Goal: Information Seeking & Learning: Compare options

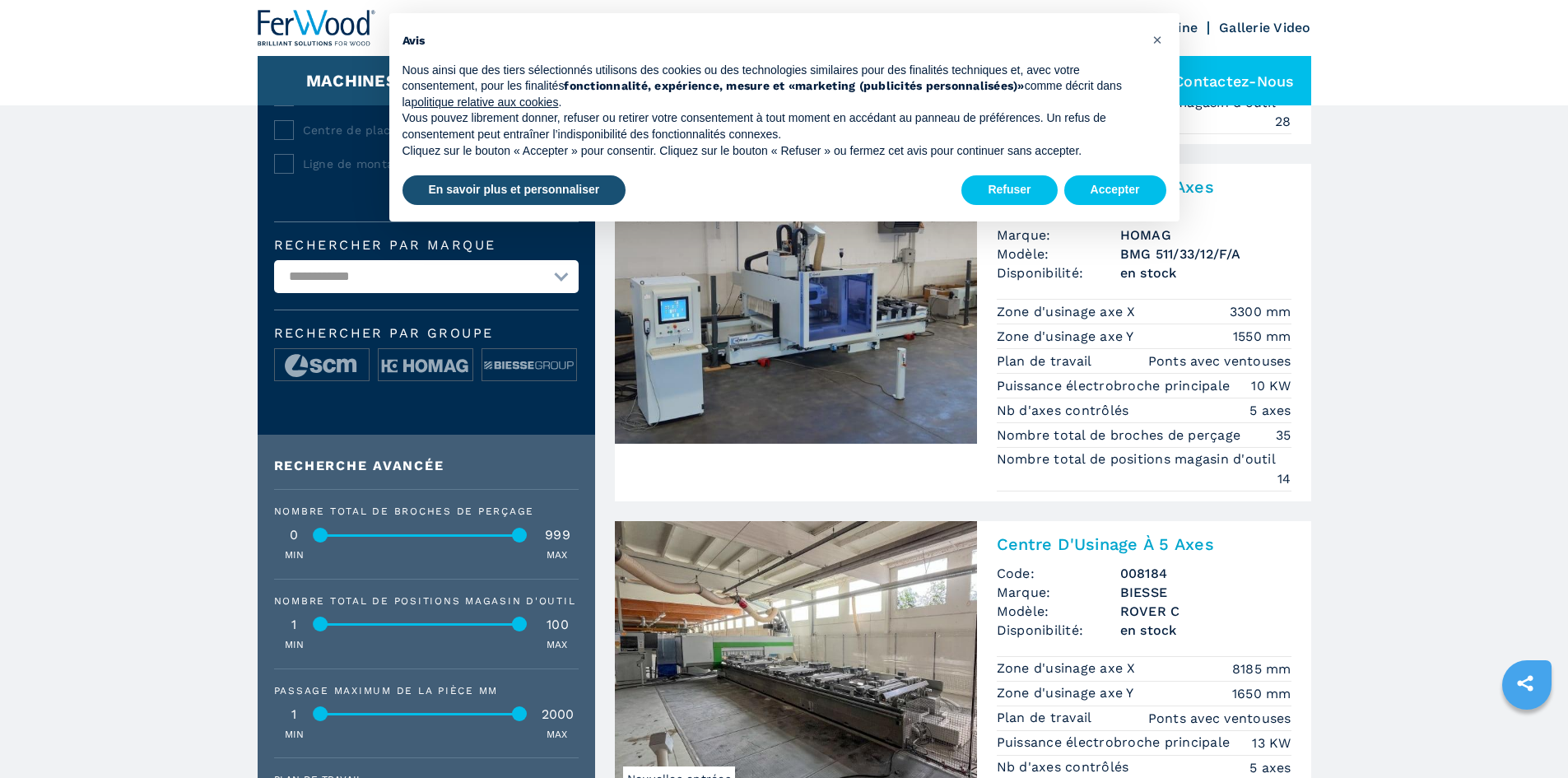
scroll to position [658, 0]
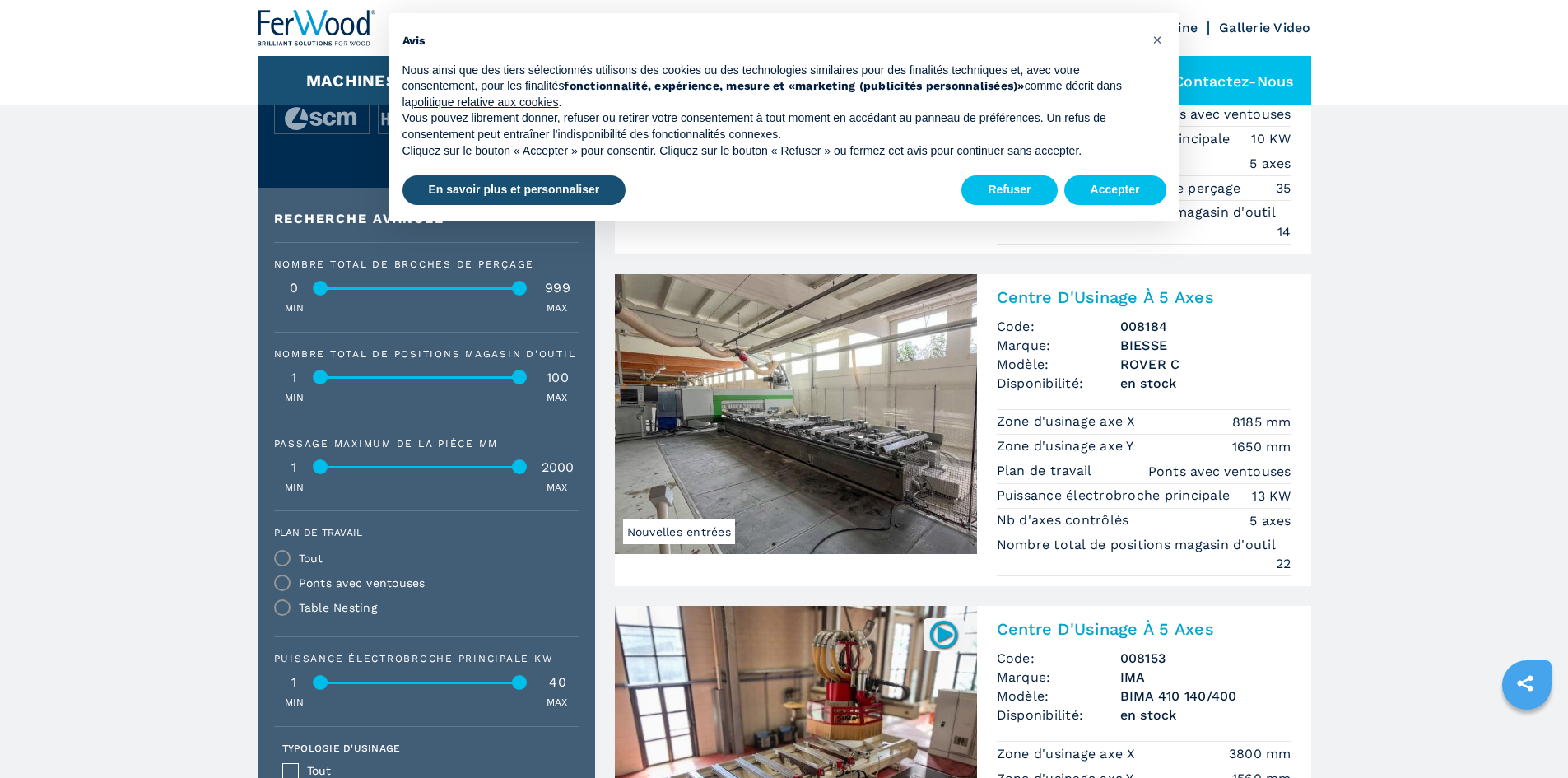
click at [900, 481] on img at bounding box center [796, 414] width 362 height 280
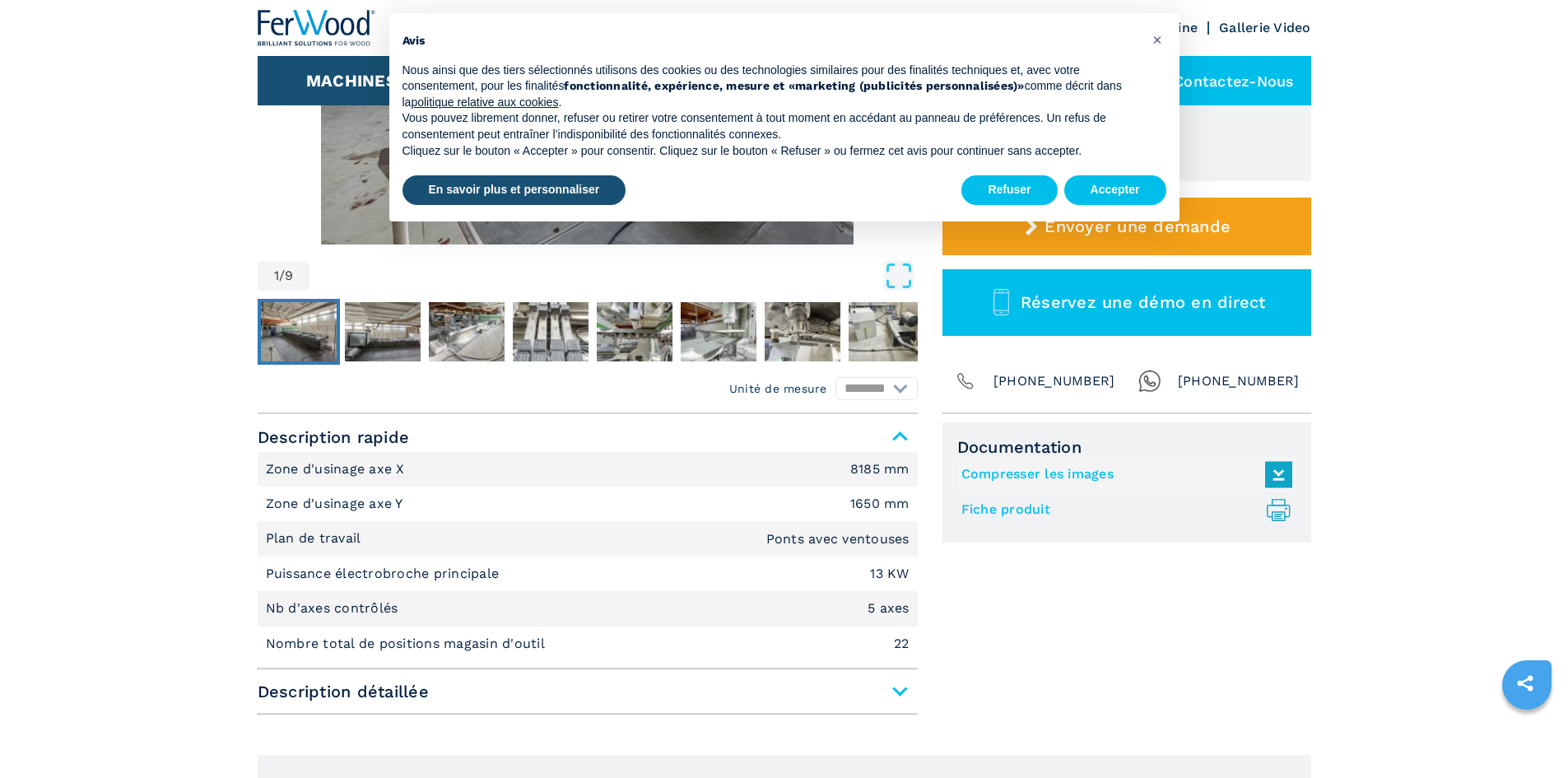
scroll to position [494, 0]
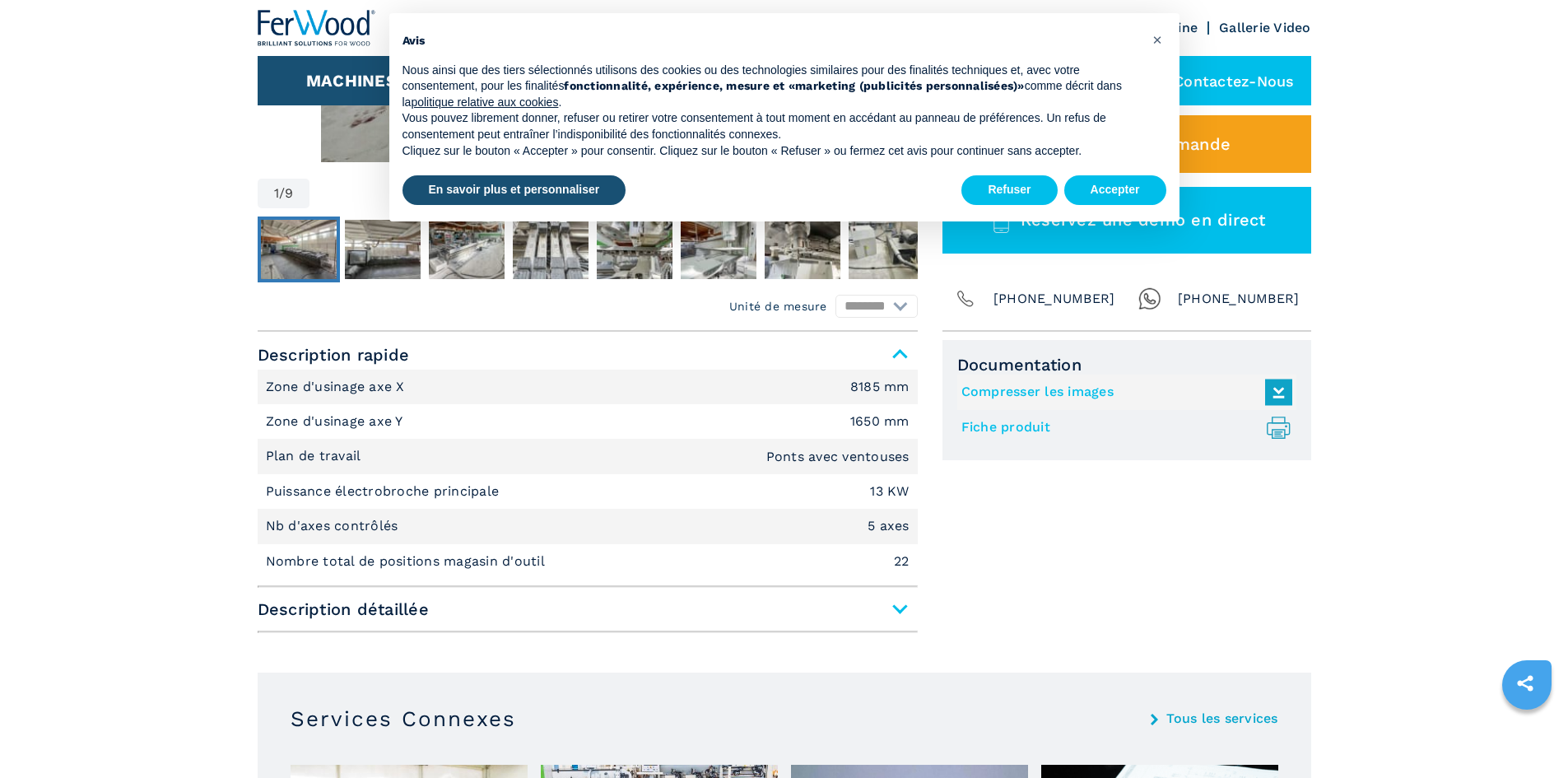
click at [897, 613] on span "Description détaillée" at bounding box center [588, 609] width 660 height 30
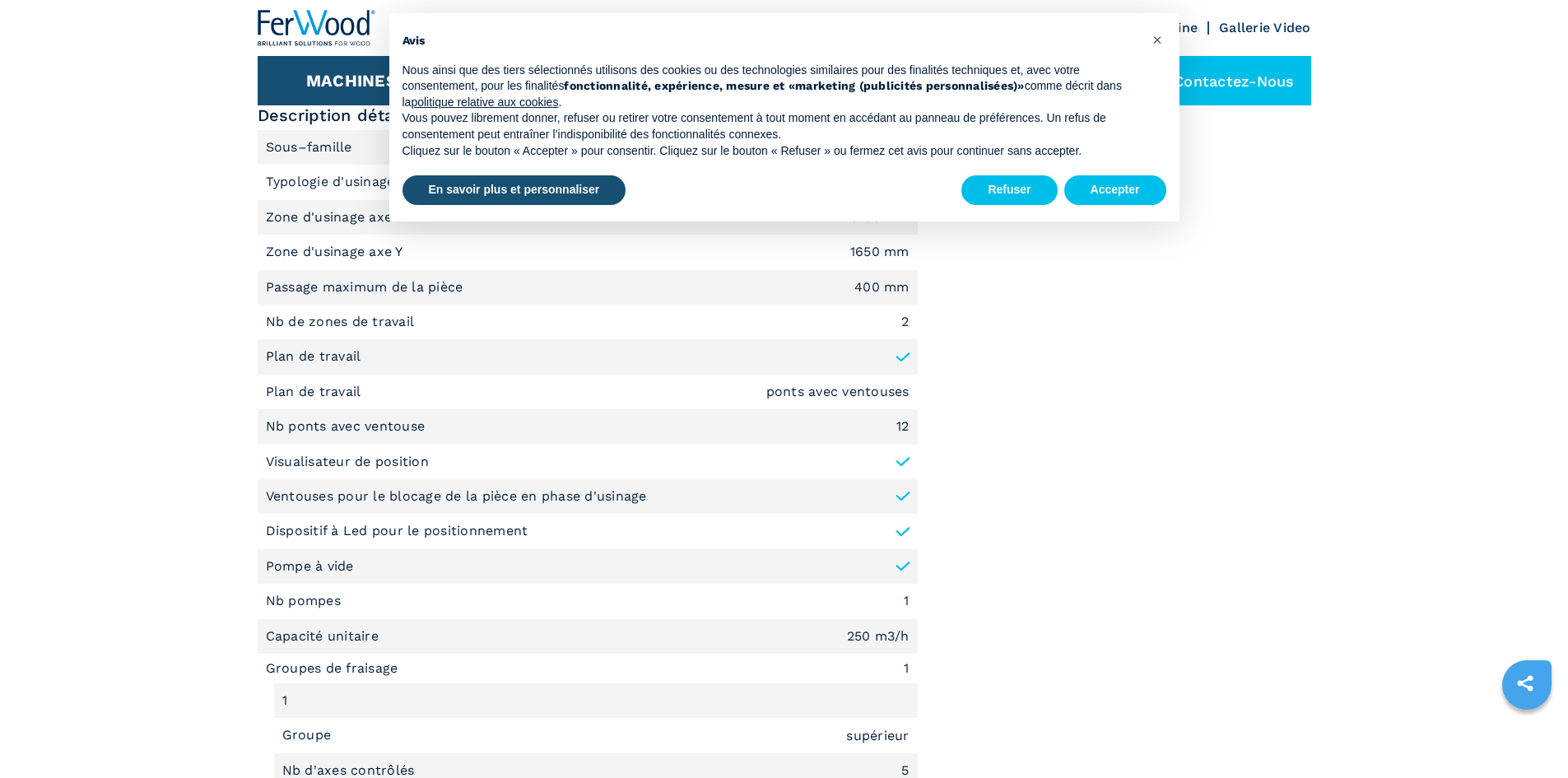
scroll to position [1152, 0]
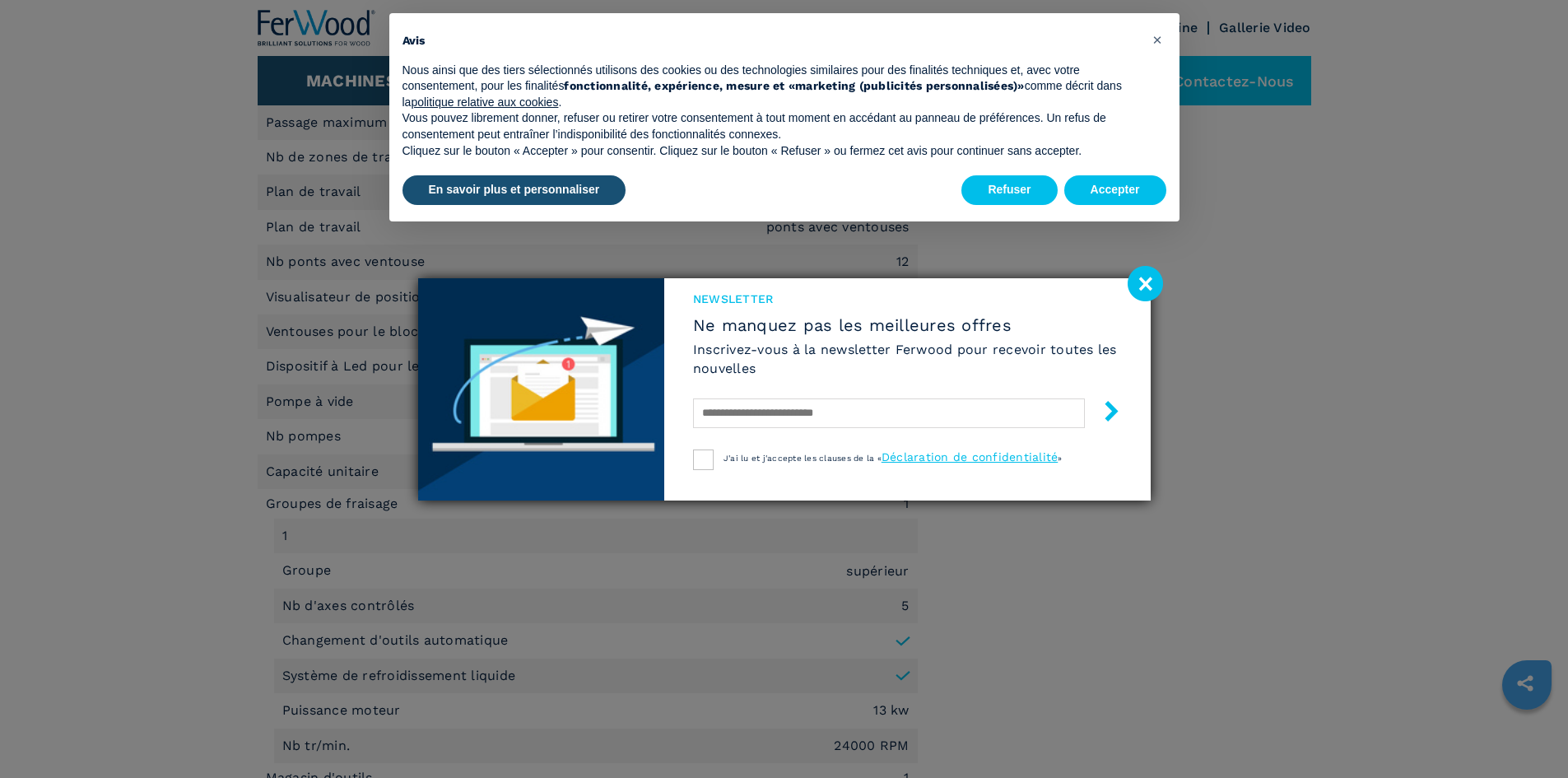
click at [1146, 282] on image at bounding box center [1146, 283] width 35 height 35
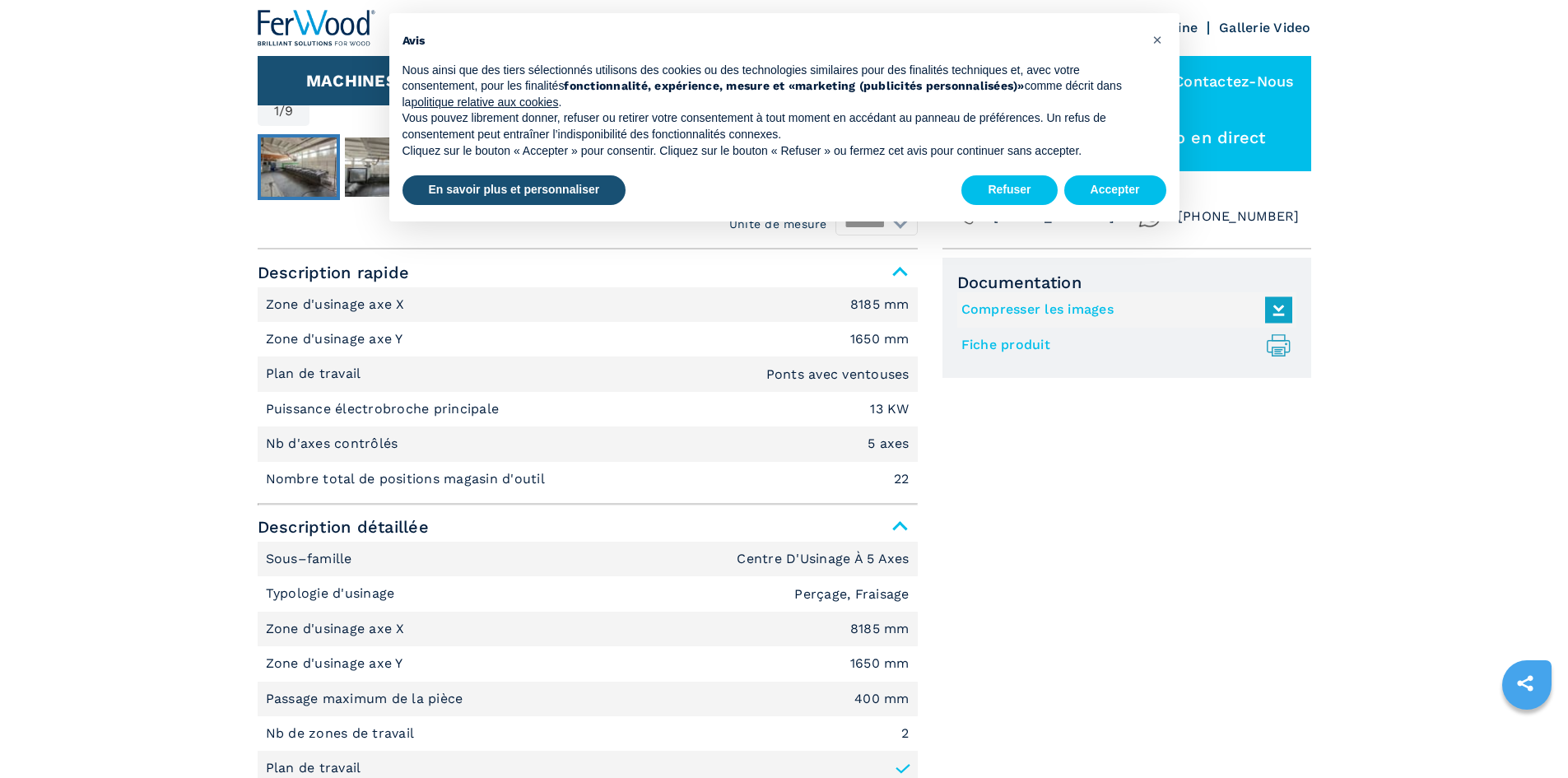
scroll to position [83, 0]
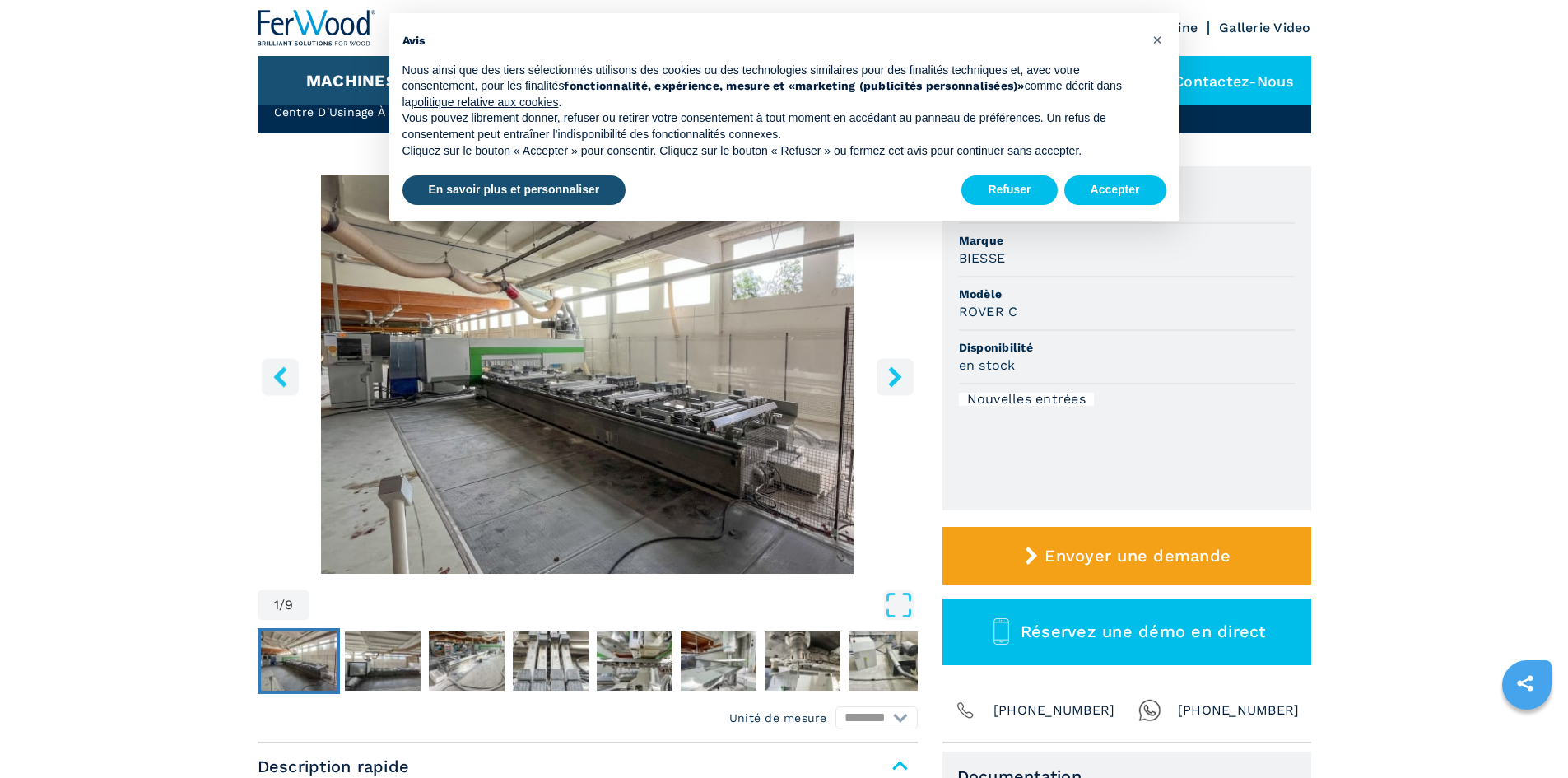
click at [889, 377] on icon "right-button" at bounding box center [895, 377] width 20 height 20
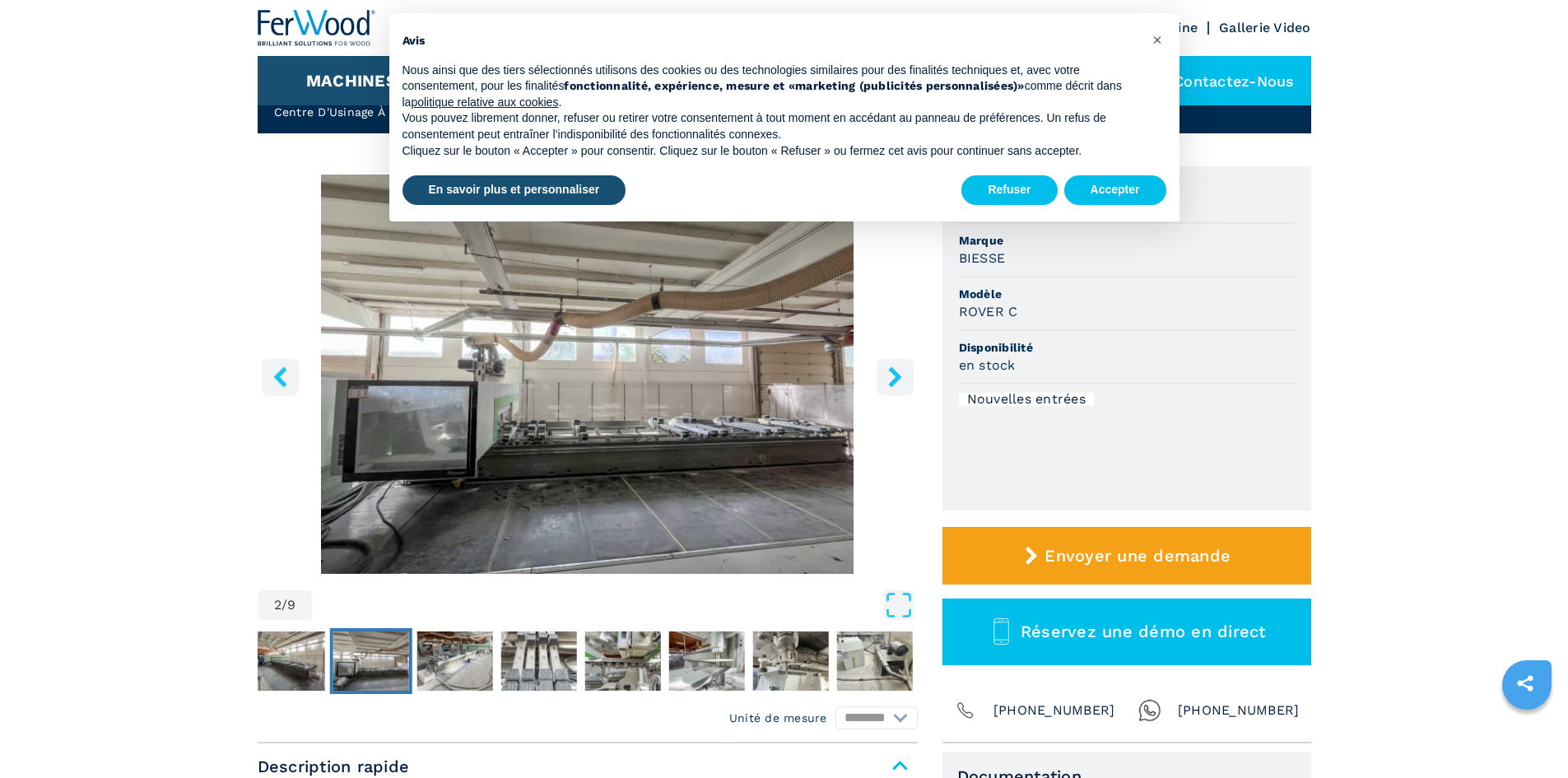
click at [889, 377] on icon "right-button" at bounding box center [895, 377] width 20 height 20
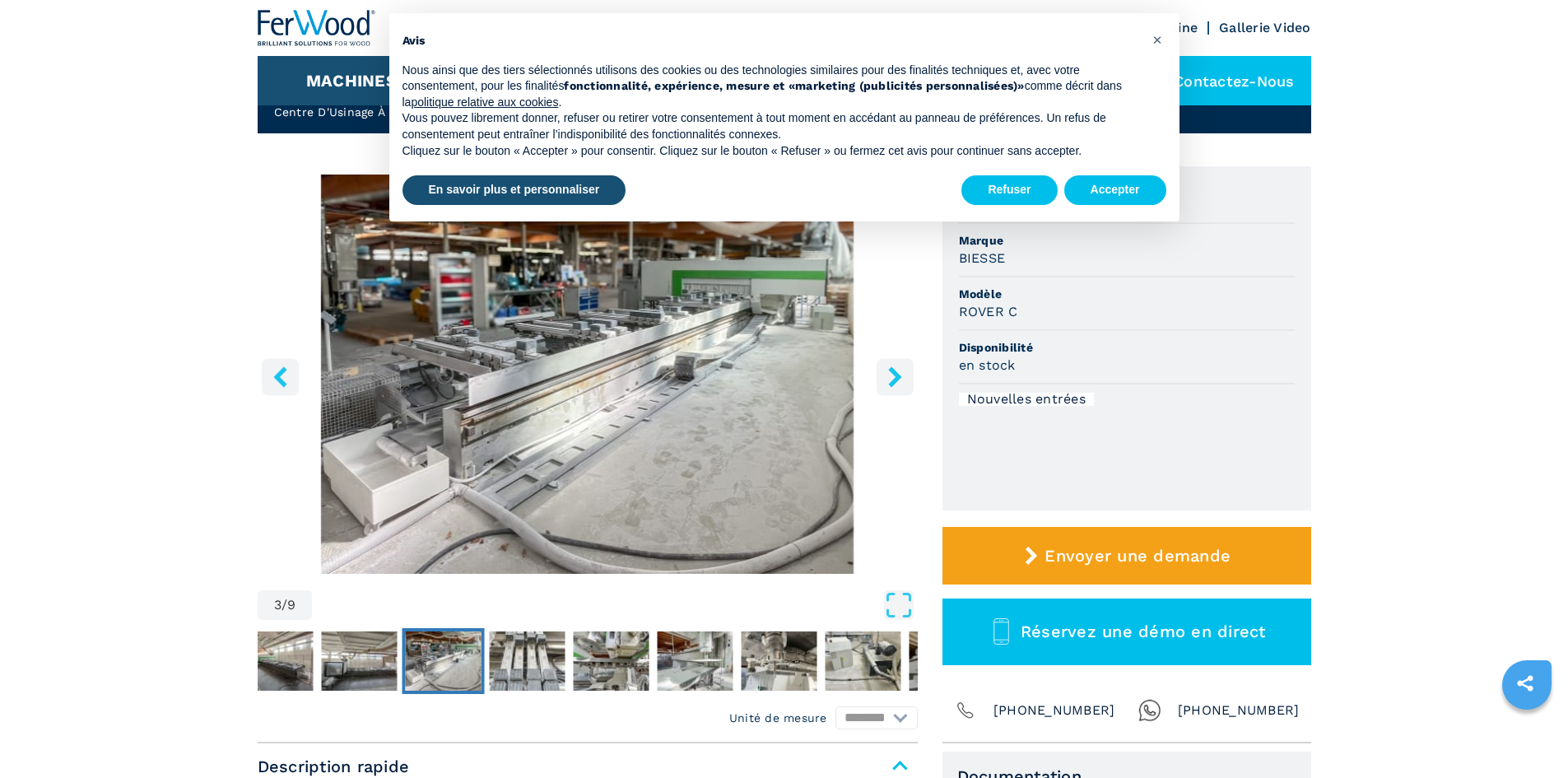
click at [889, 376] on icon "right-button" at bounding box center [895, 377] width 20 height 20
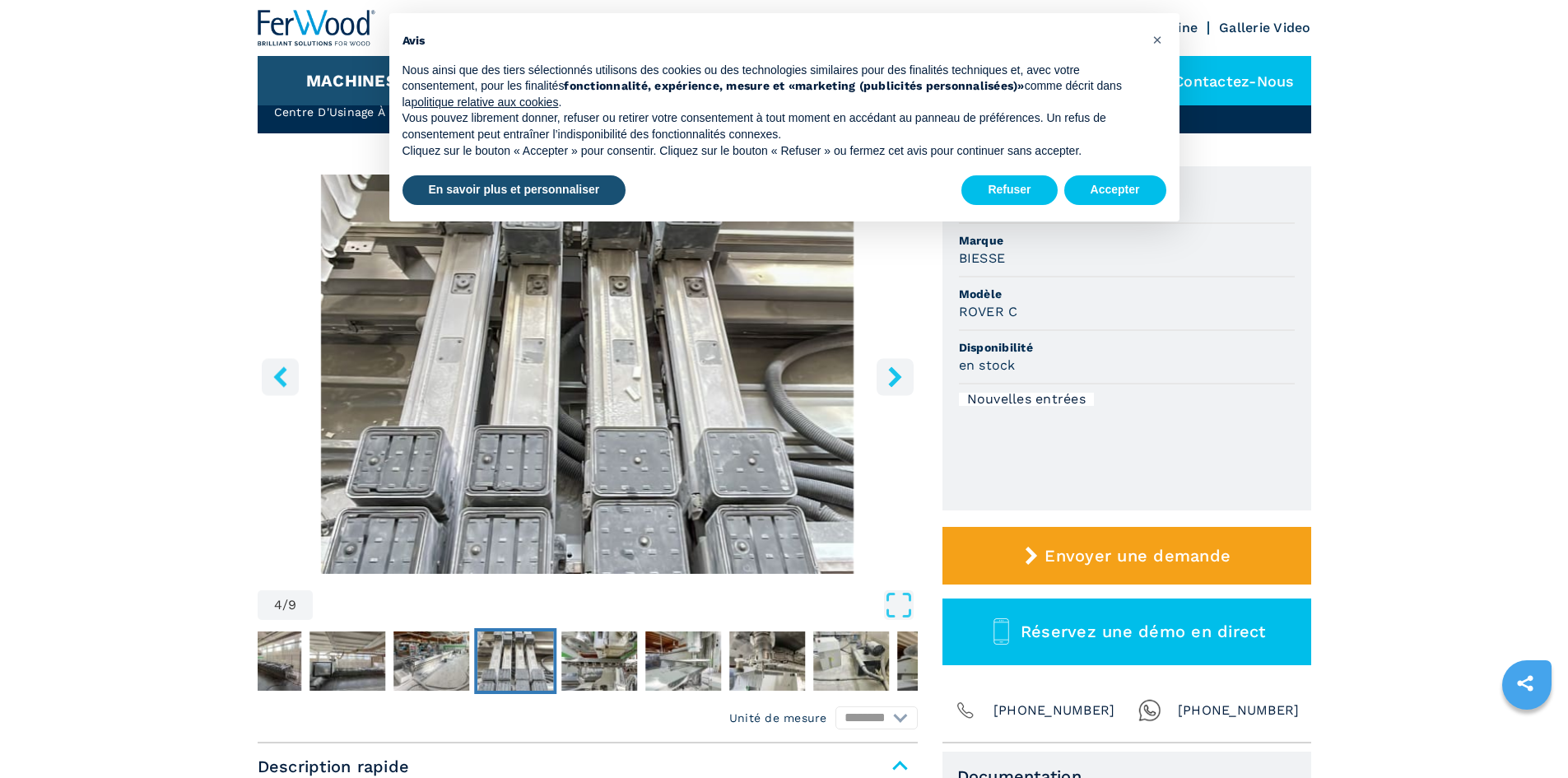
click at [889, 374] on icon "right-button" at bounding box center [895, 377] width 20 height 20
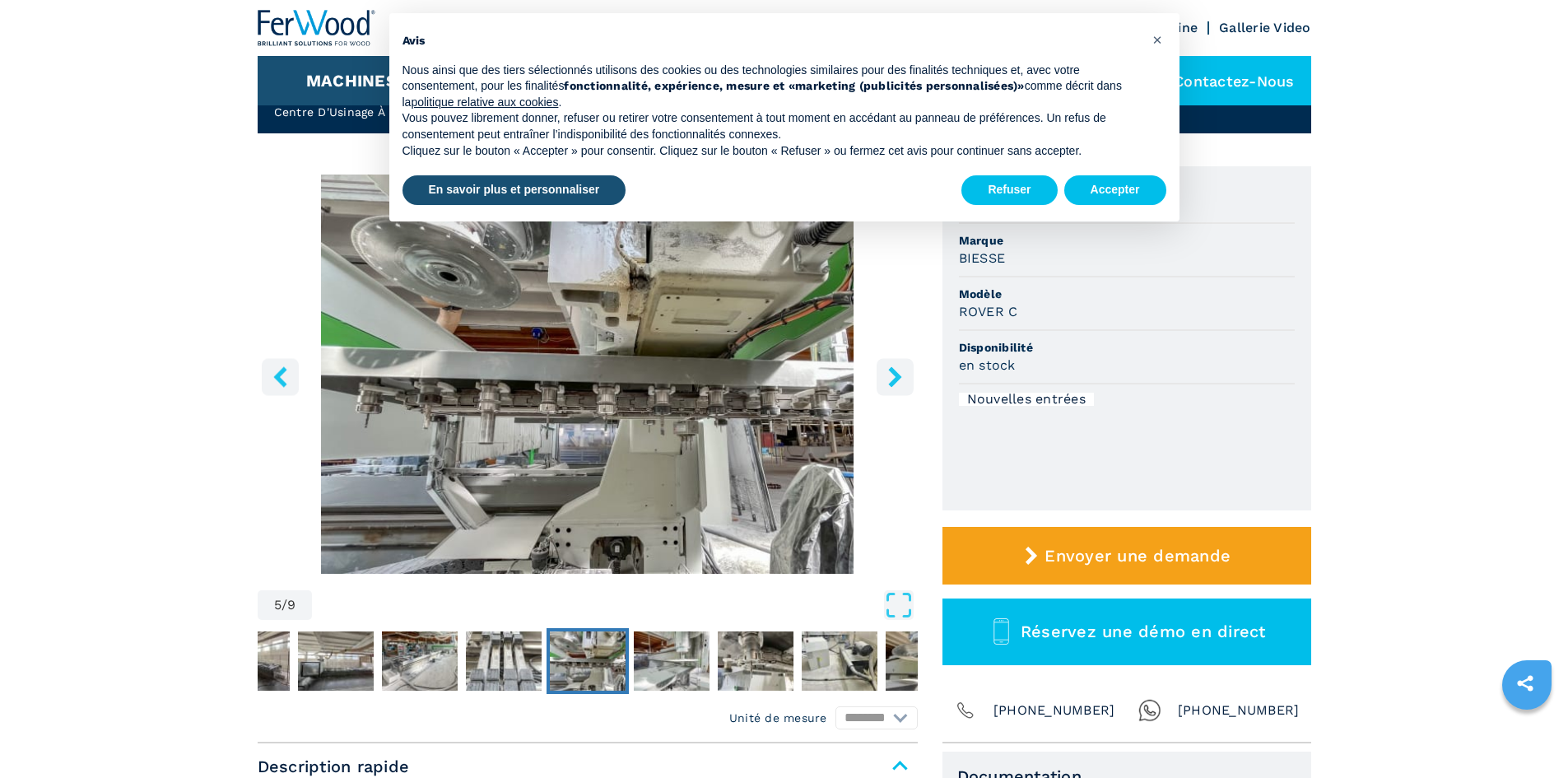
click at [888, 373] on icon "right-button" at bounding box center [895, 377] width 20 height 20
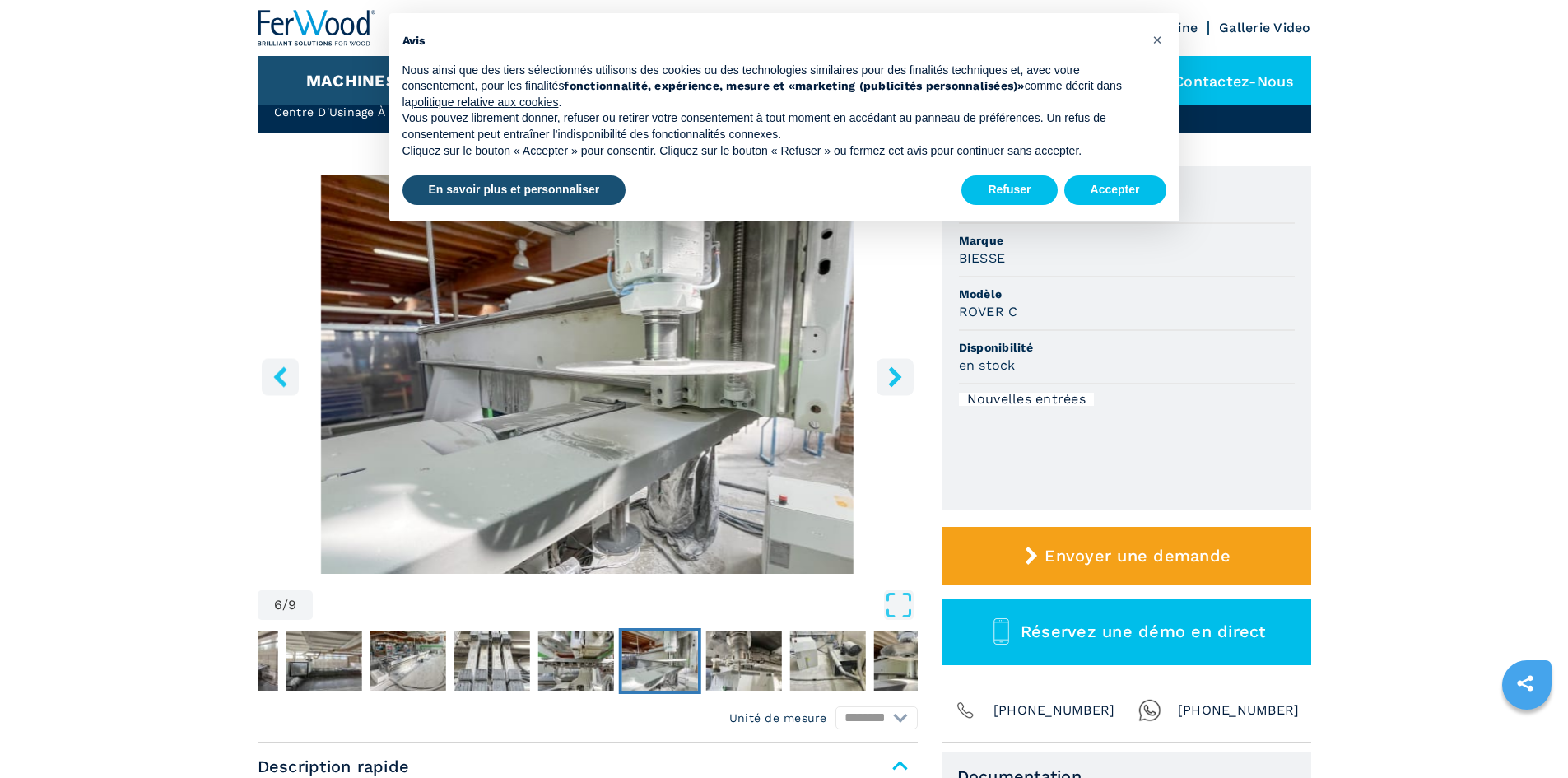
click at [888, 373] on icon "right-button" at bounding box center [895, 377] width 20 height 20
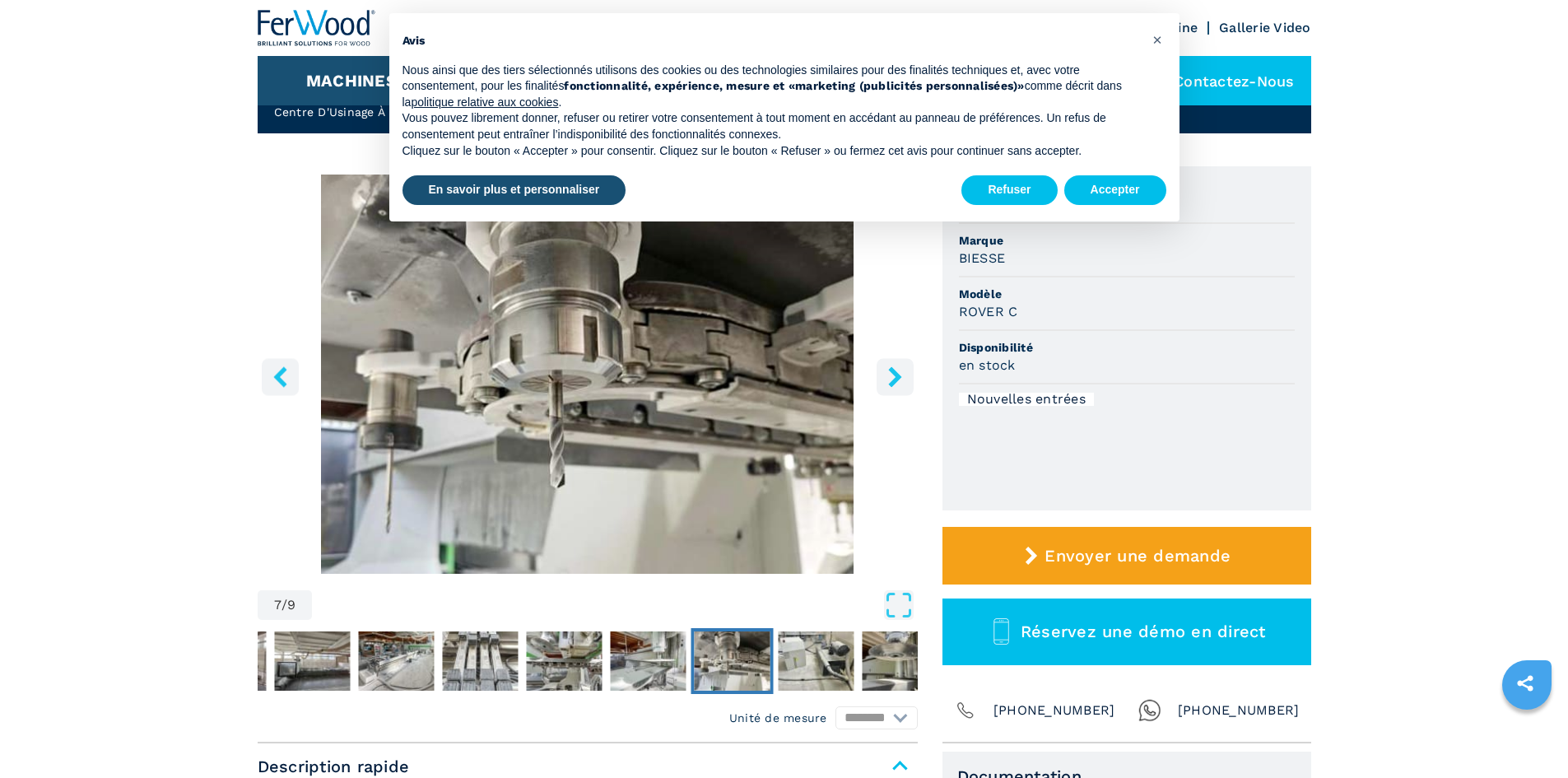
click at [888, 373] on icon "right-button" at bounding box center [895, 377] width 20 height 20
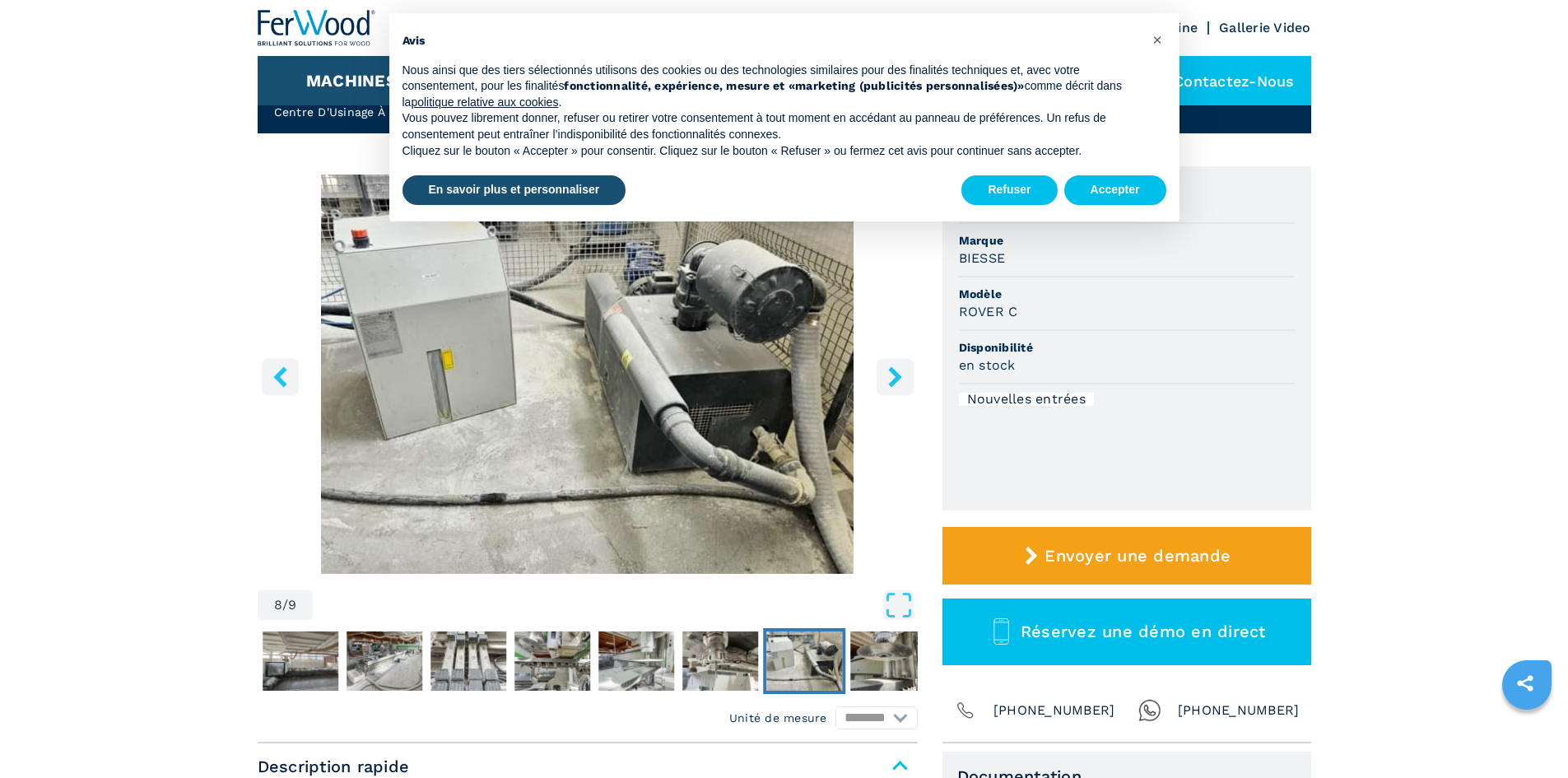
click at [887, 371] on icon "right-button" at bounding box center [895, 377] width 20 height 20
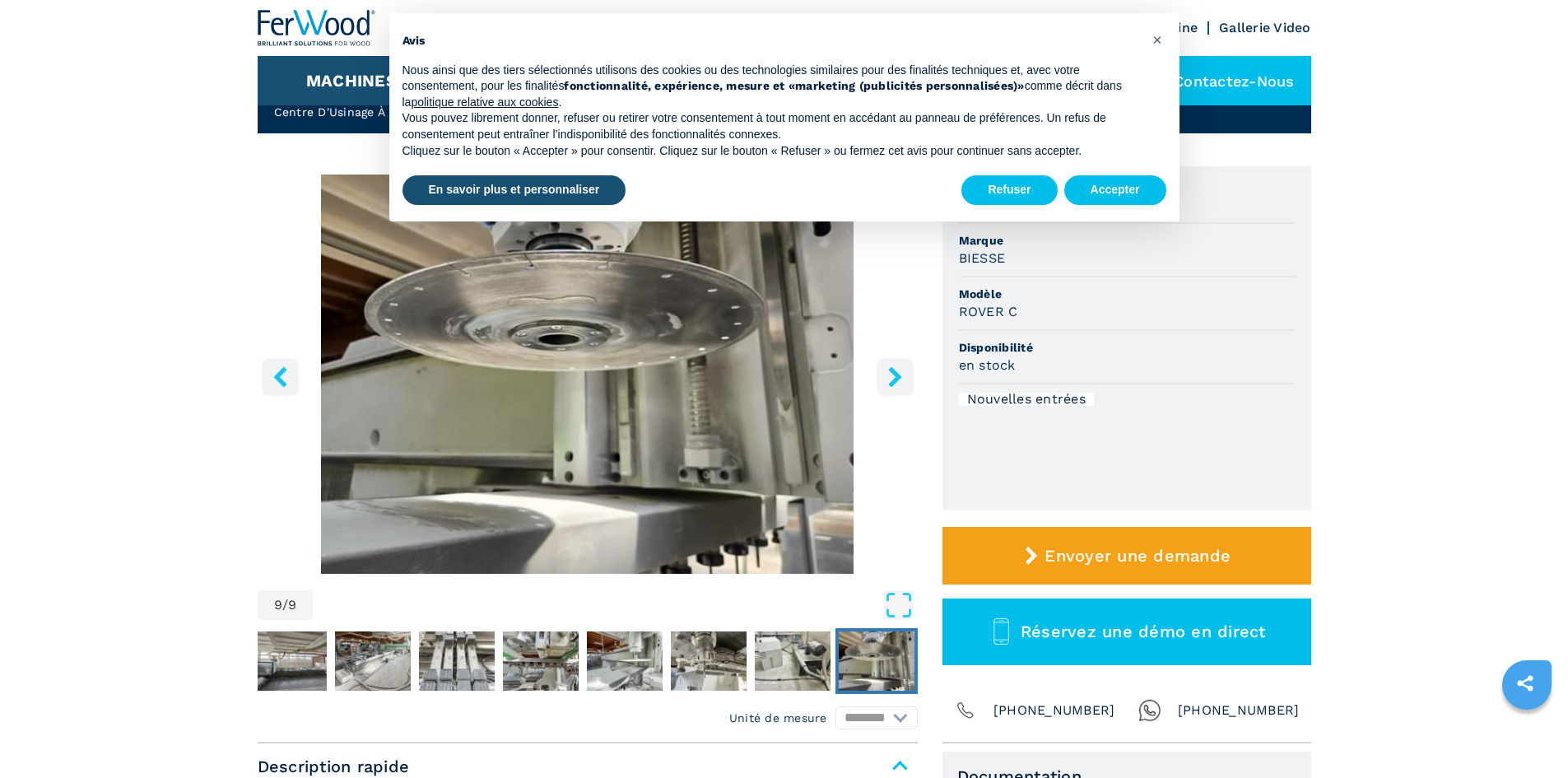
click at [887, 371] on icon "right-button" at bounding box center [895, 377] width 20 height 20
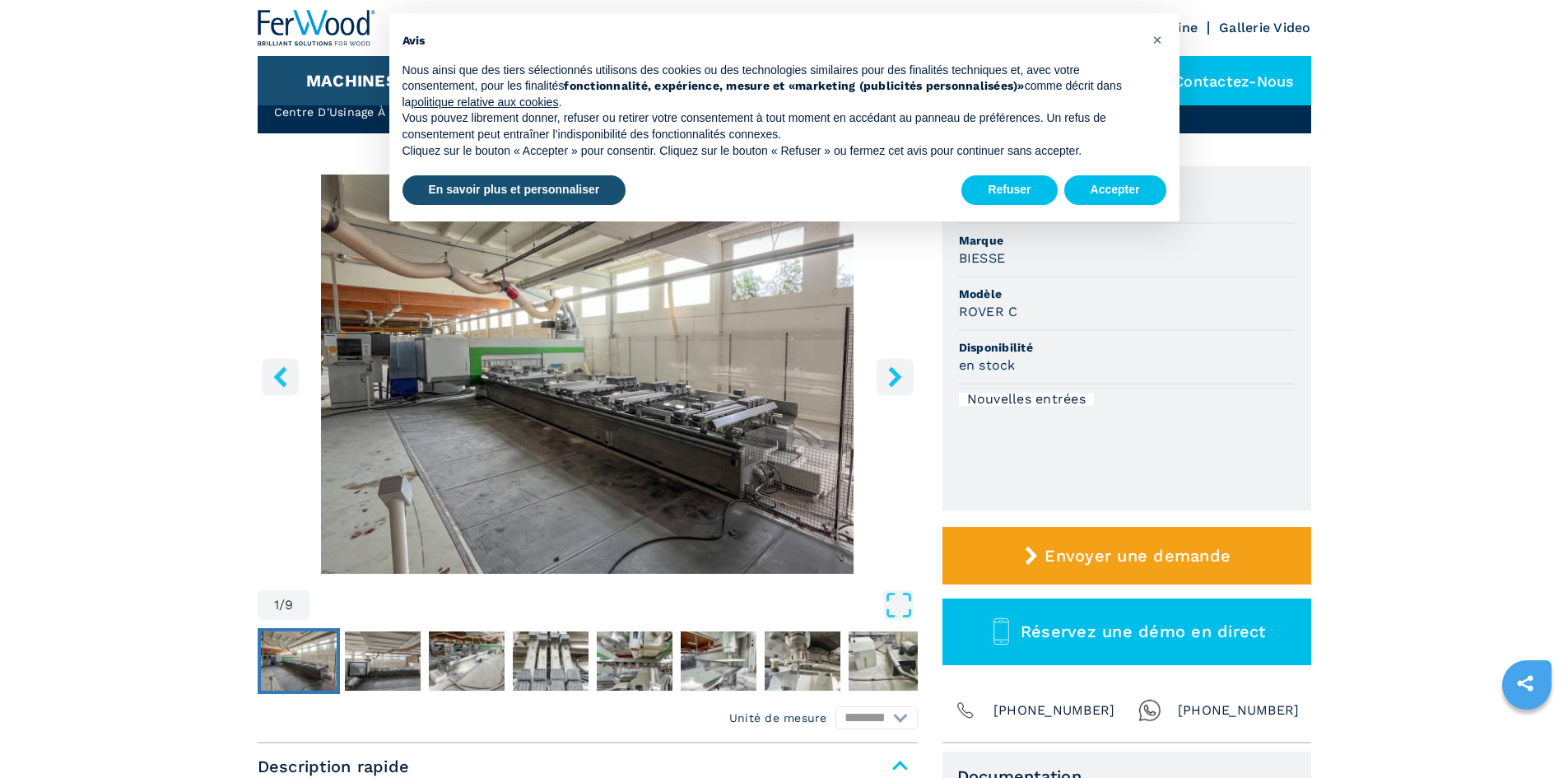
click at [887, 371] on icon "right-button" at bounding box center [895, 377] width 20 height 20
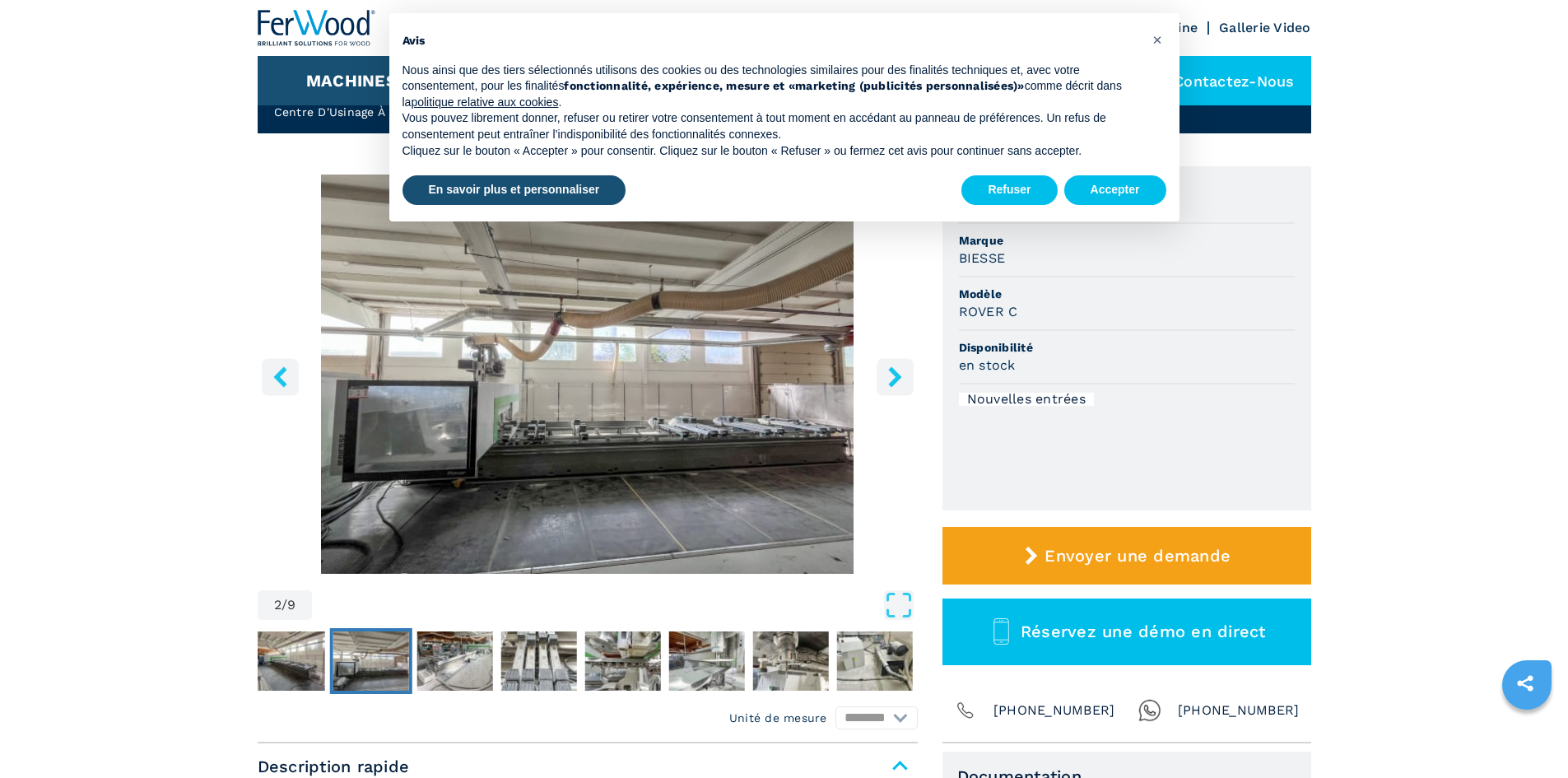
click at [887, 371] on icon "right-button" at bounding box center [895, 377] width 20 height 20
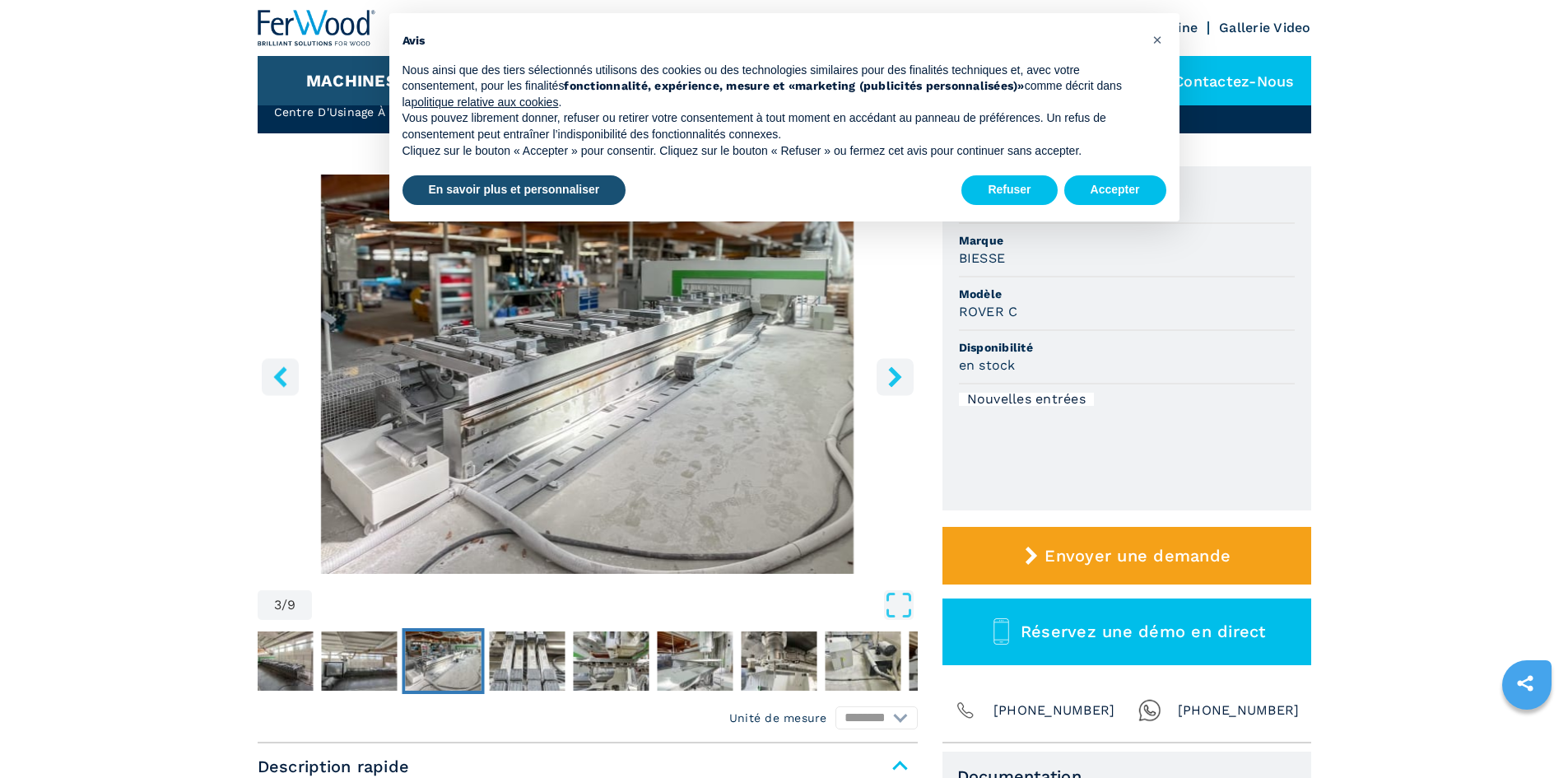
scroll to position [0, 0]
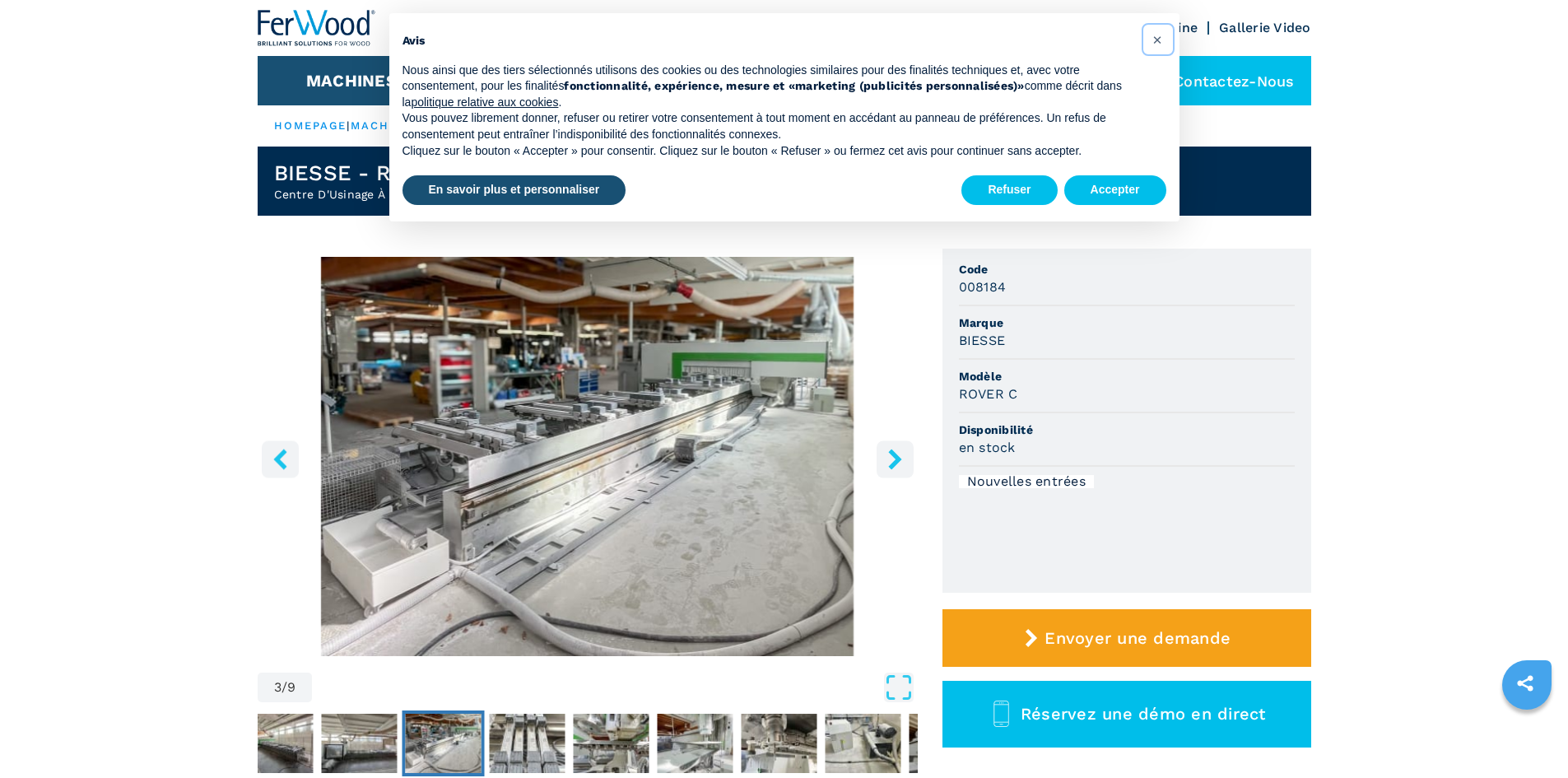
click at [1158, 38] on span "×" at bounding box center [1157, 39] width 10 height 19
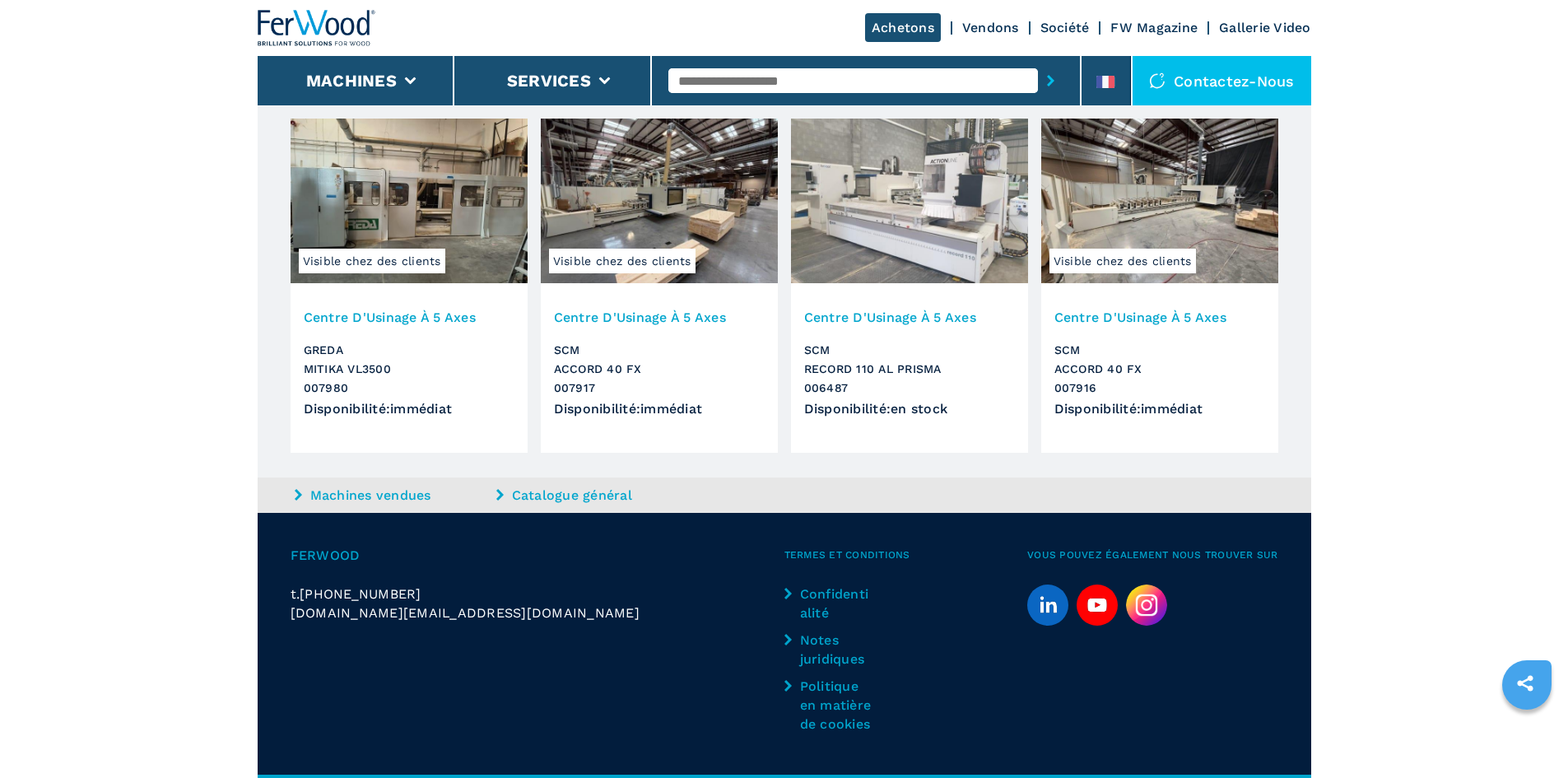
scroll to position [2716, 0]
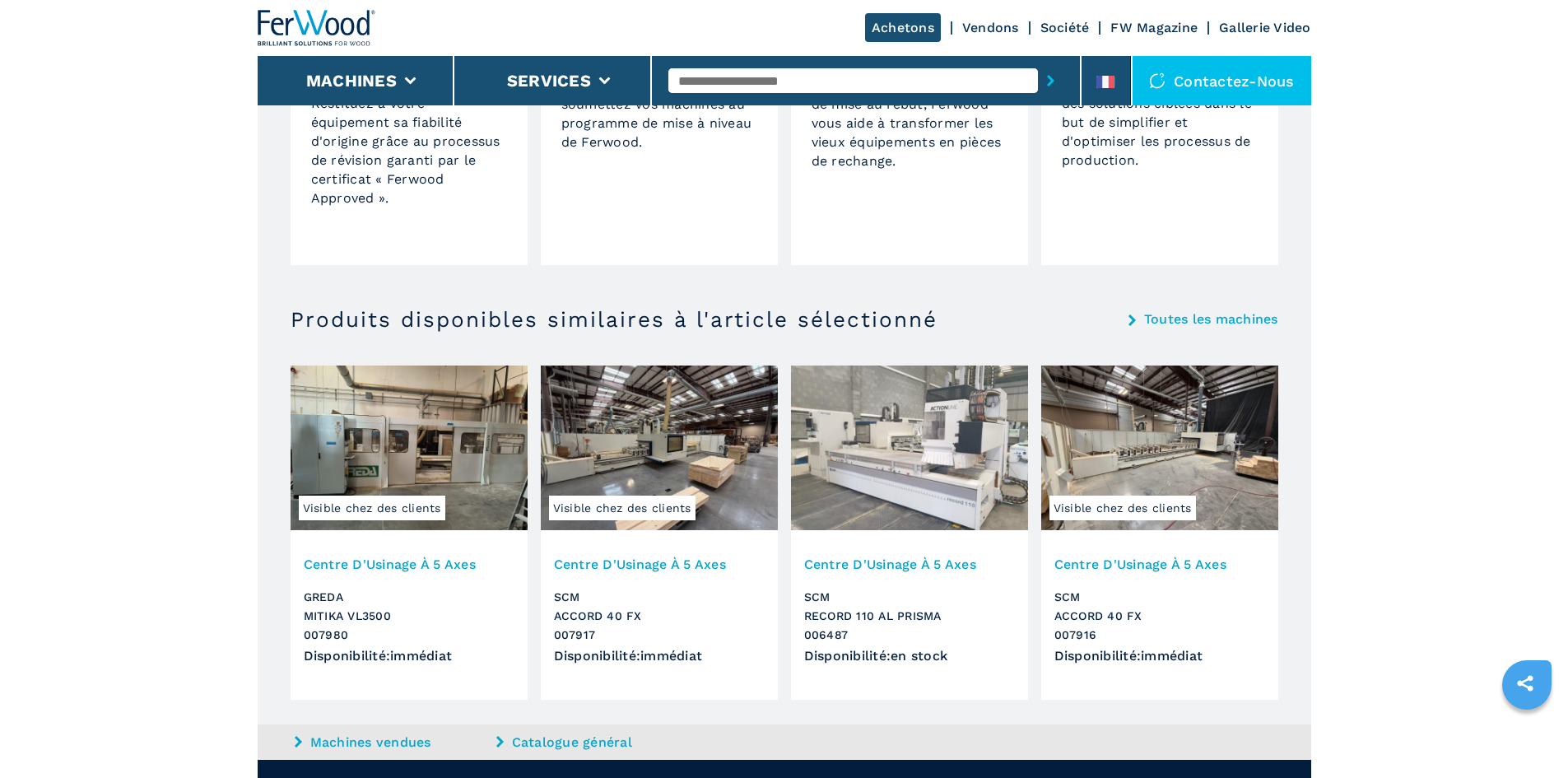
click at [697, 455] on img at bounding box center [659, 448] width 237 height 164
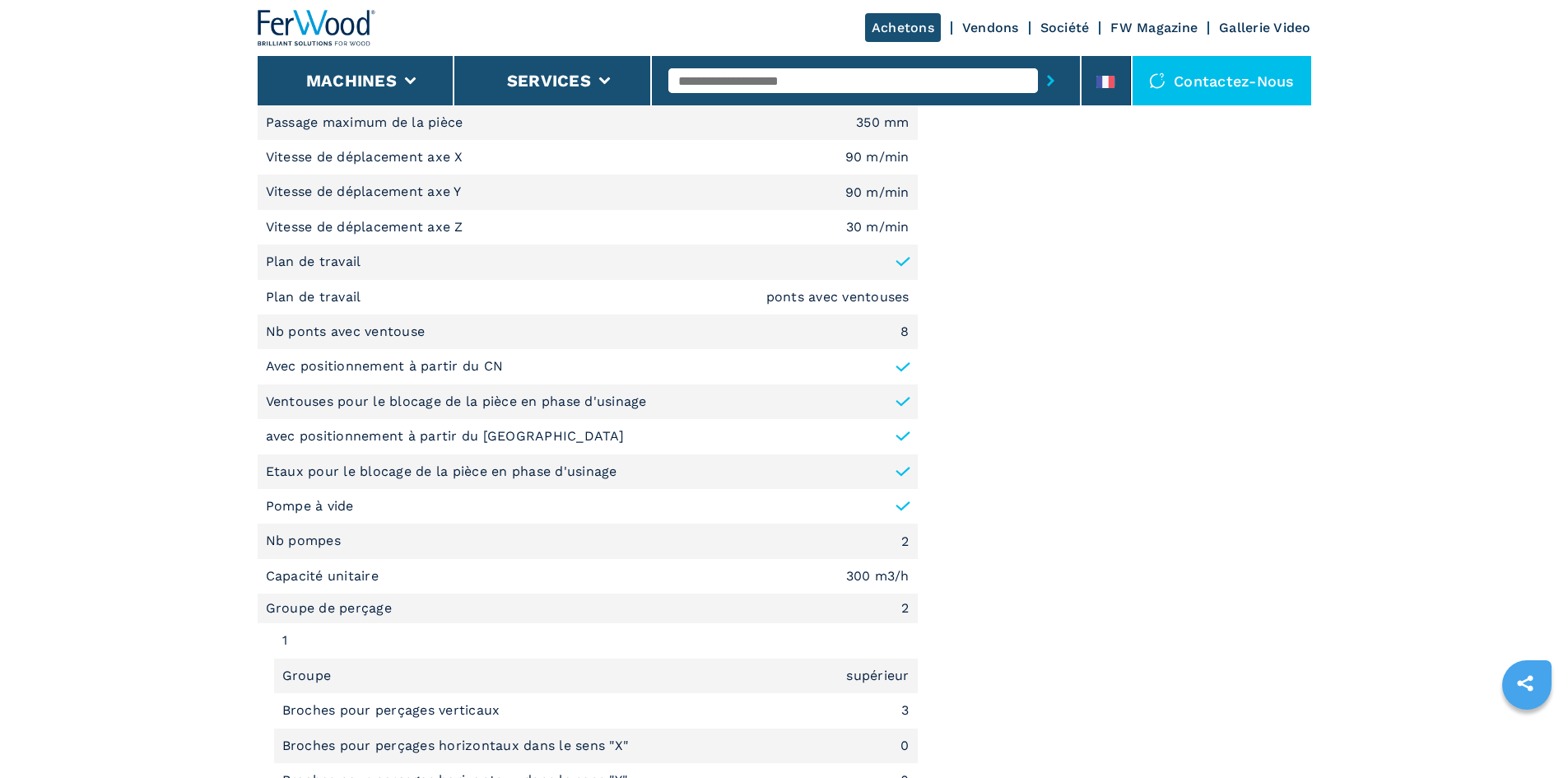
scroll to position [905, 0]
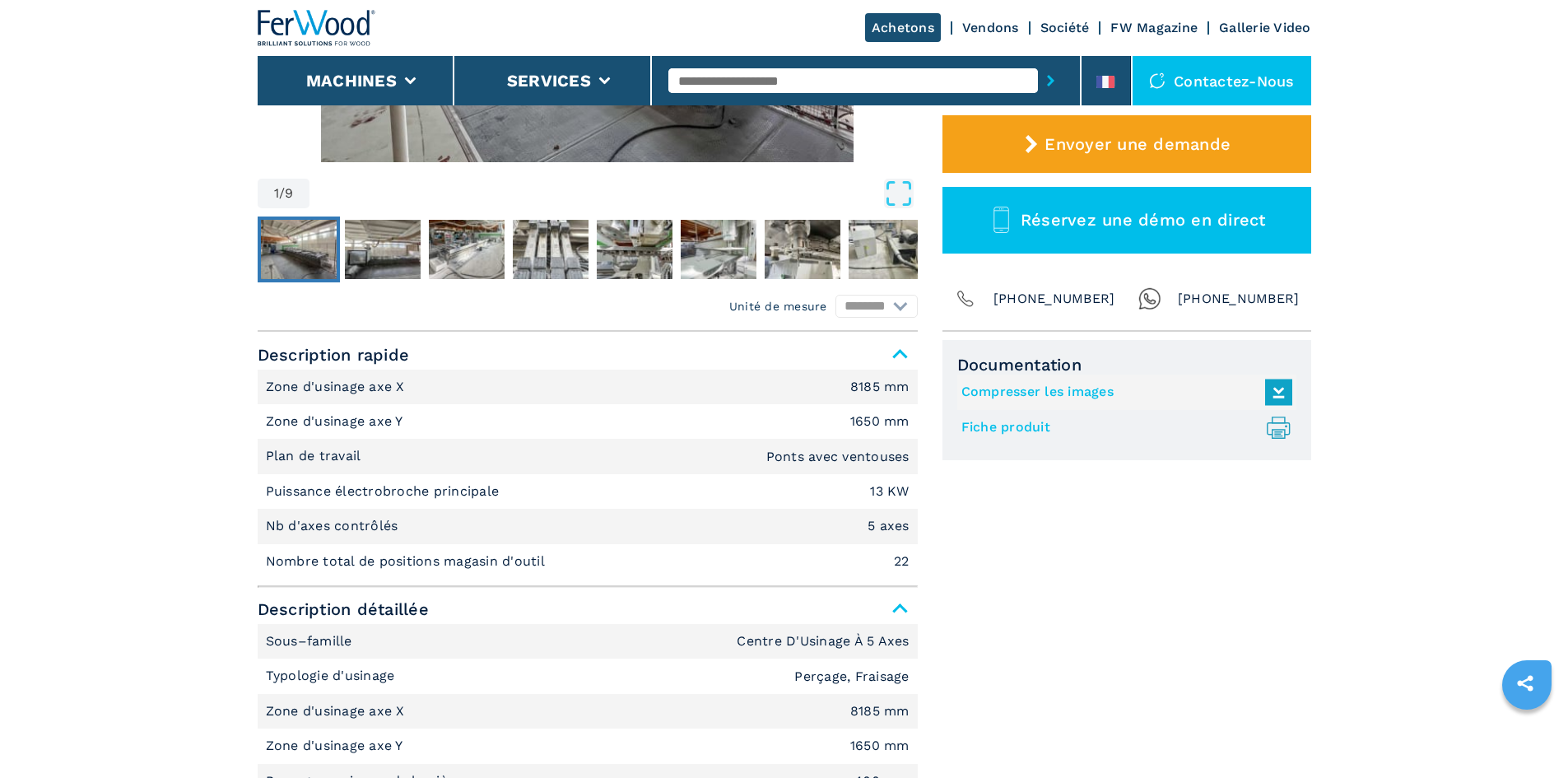
scroll to position [823, 0]
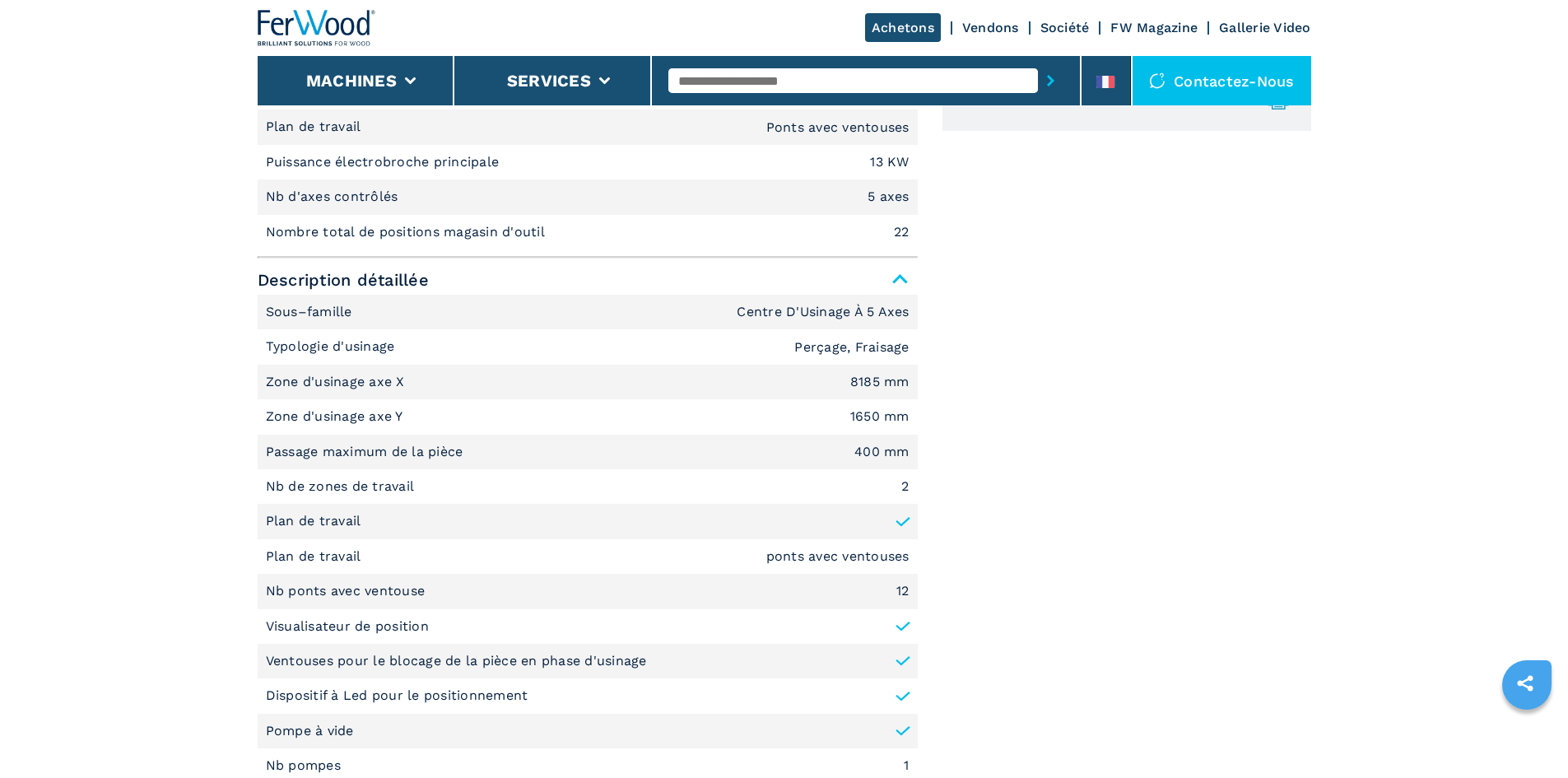
select select "**********"
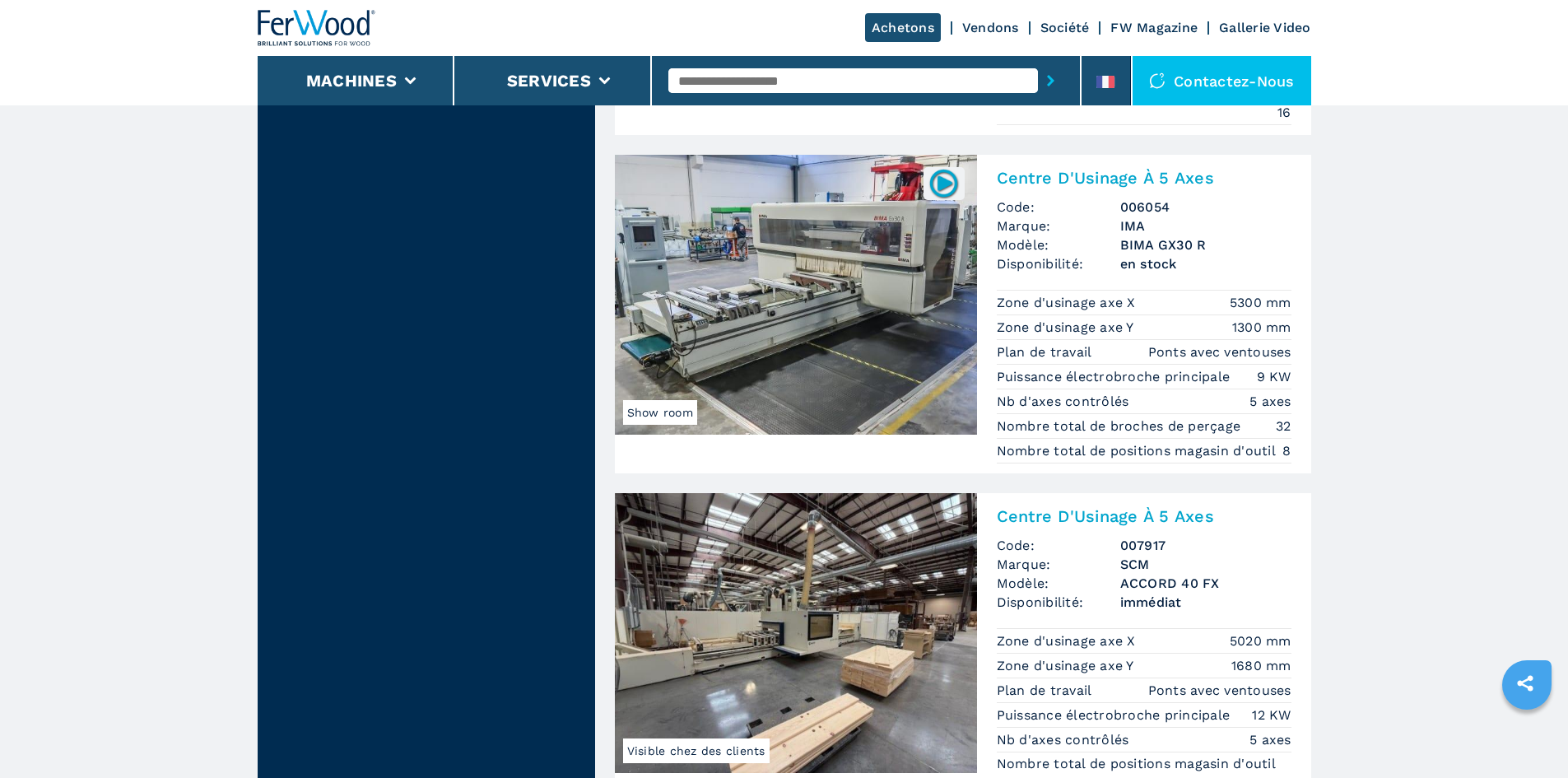
scroll to position [3521, 0]
